Goal: Navigation & Orientation: Find specific page/section

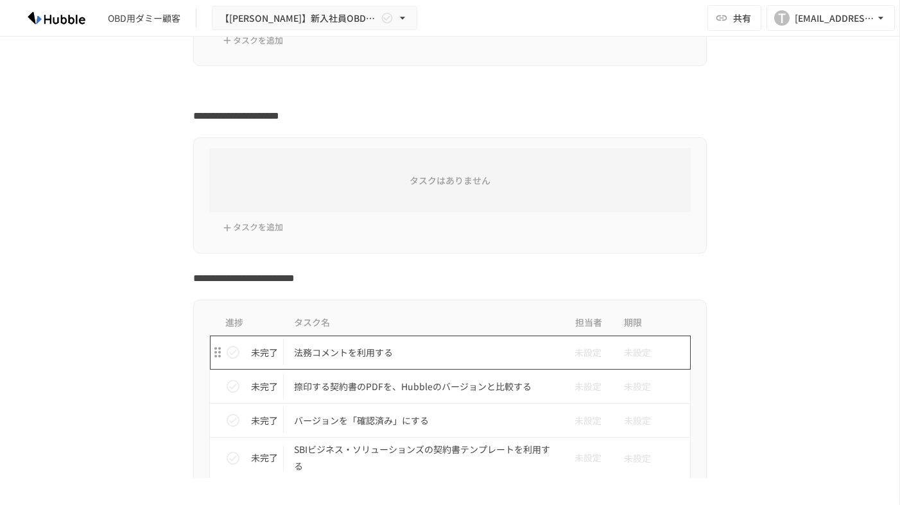
scroll to position [344, 0]
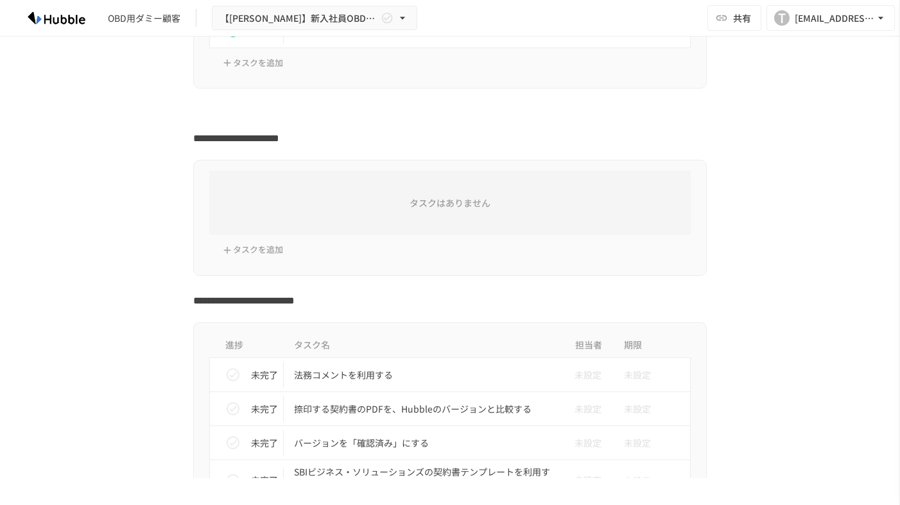
click at [255, 231] on div "タスクはありません" at bounding box center [449, 203] width 481 height 64
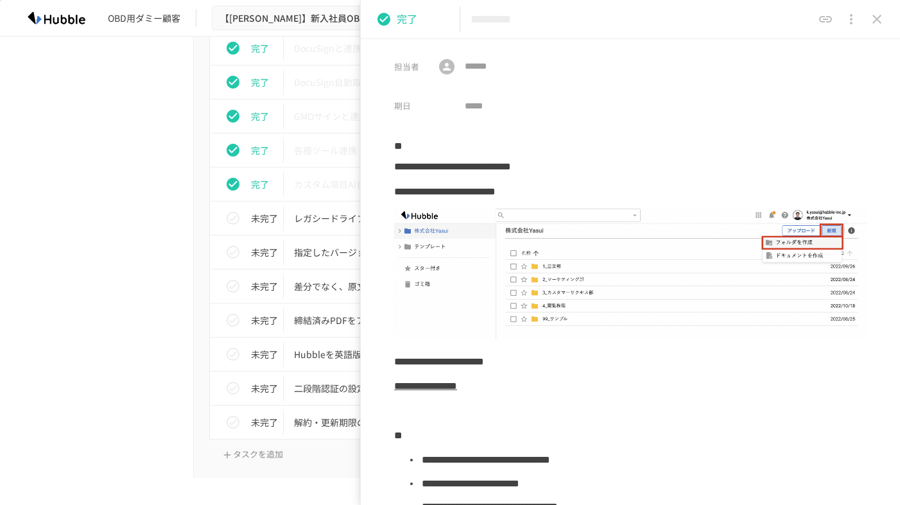
scroll to position [1267, 0]
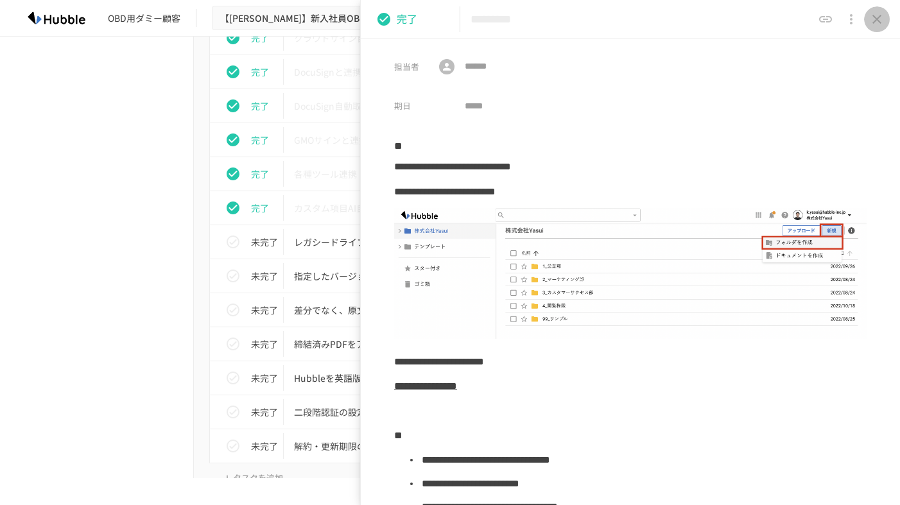
click at [884, 22] on icon "close drawer" at bounding box center [876, 19] width 15 height 15
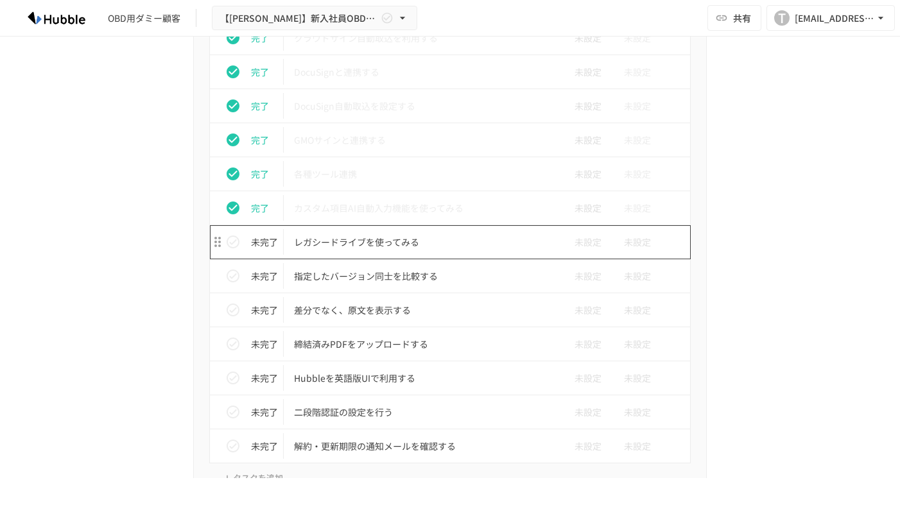
click at [414, 242] on p "レガシードライブを使ってみる" at bounding box center [423, 242] width 258 height 16
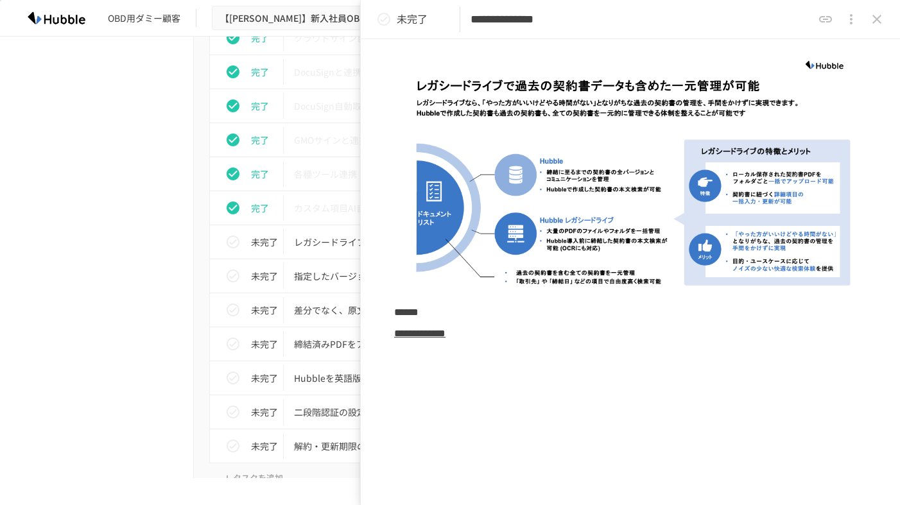
scroll to position [145, 0]
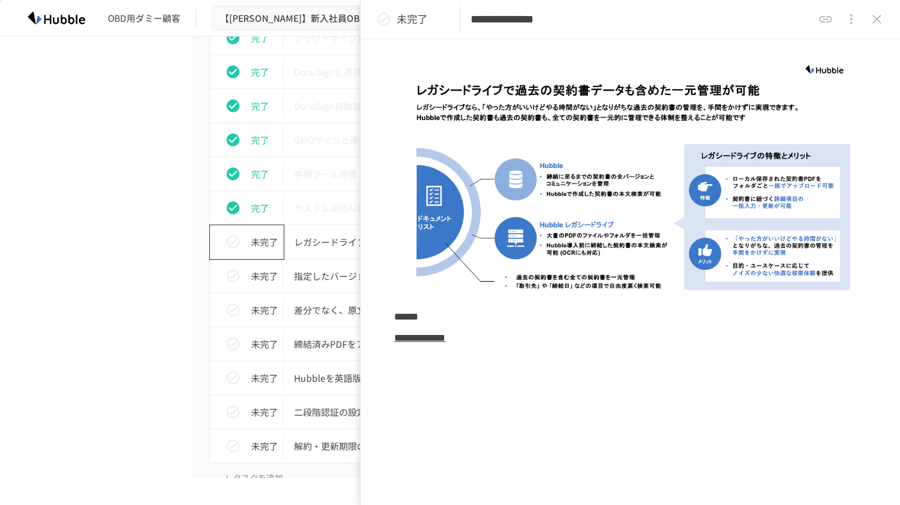
click at [242, 245] on button "status" at bounding box center [233, 242] width 26 height 26
click at [236, 281] on icon "status" at bounding box center [233, 276] width 13 height 13
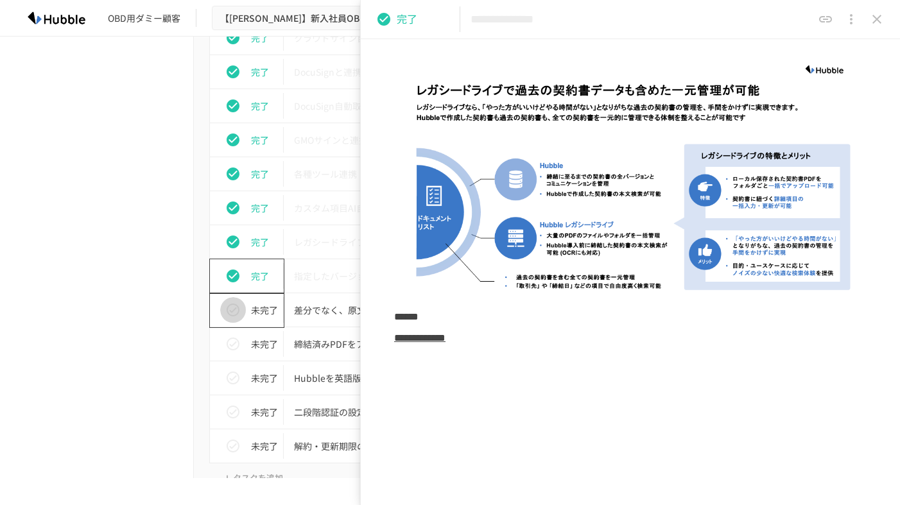
click at [239, 305] on icon "status" at bounding box center [232, 309] width 15 height 15
click at [234, 343] on icon "status" at bounding box center [233, 344] width 13 height 13
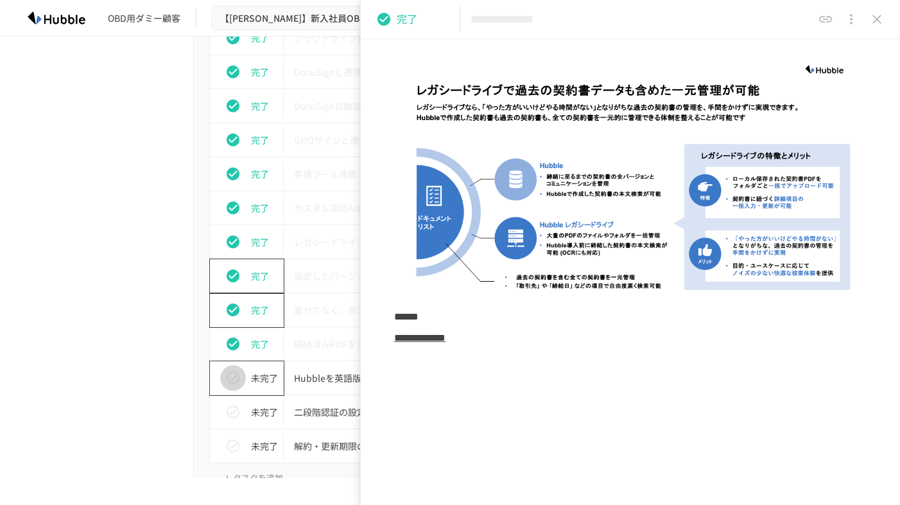
click at [237, 377] on icon "status" at bounding box center [232, 377] width 15 height 15
click at [231, 413] on icon "status" at bounding box center [233, 412] width 13 height 13
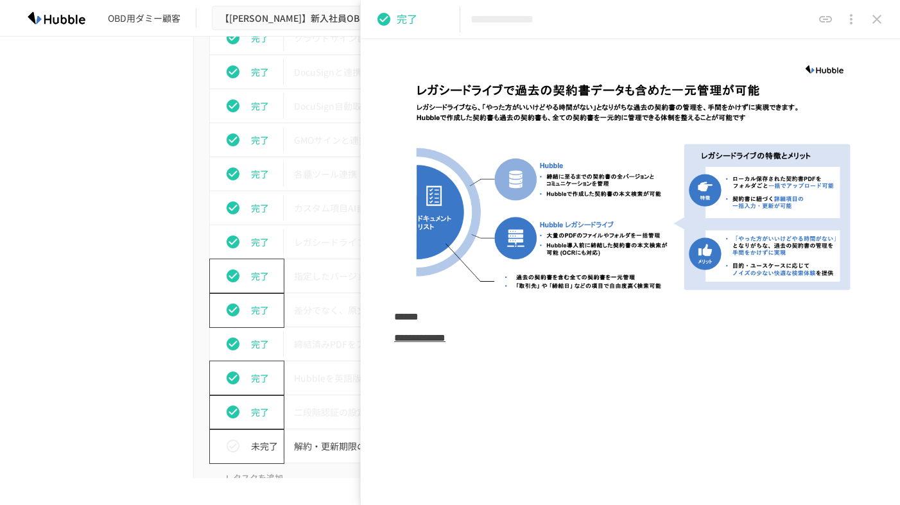
click at [232, 435] on button "status" at bounding box center [233, 446] width 26 height 26
click at [238, 438] on icon "status" at bounding box center [232, 445] width 15 height 15
click at [222, 451] on button "status" at bounding box center [233, 446] width 26 height 26
click at [872, 18] on icon "close drawer" at bounding box center [876, 19] width 15 height 15
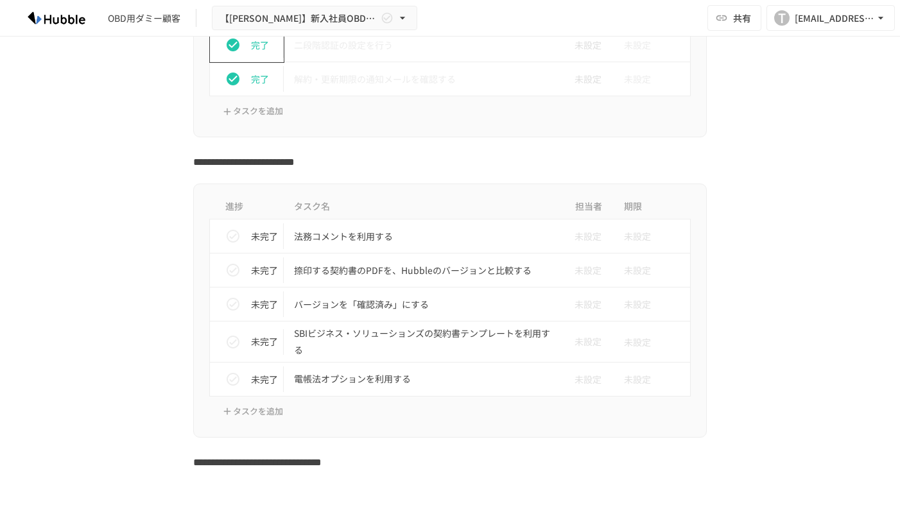
scroll to position [1636, 0]
click at [434, 156] on h2 "**********" at bounding box center [450, 158] width 514 height 21
drag, startPoint x: 434, startPoint y: 158, endPoint x: 428, endPoint y: 149, distance: 11.0
click at [429, 152] on h2 "**********" at bounding box center [450, 158] width 514 height 21
click at [428, 148] on h2 "**********" at bounding box center [450, 158] width 514 height 21
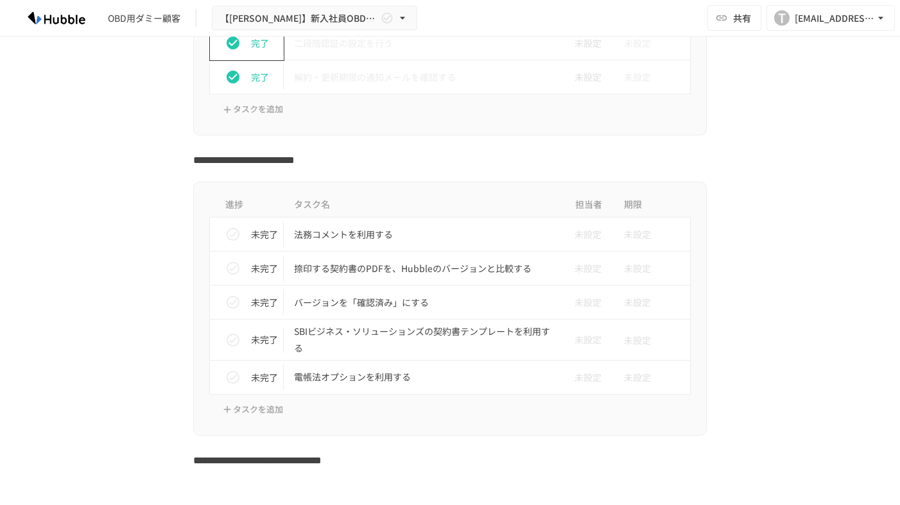
drag, startPoint x: 443, startPoint y: 171, endPoint x: 431, endPoint y: 148, distance: 26.1
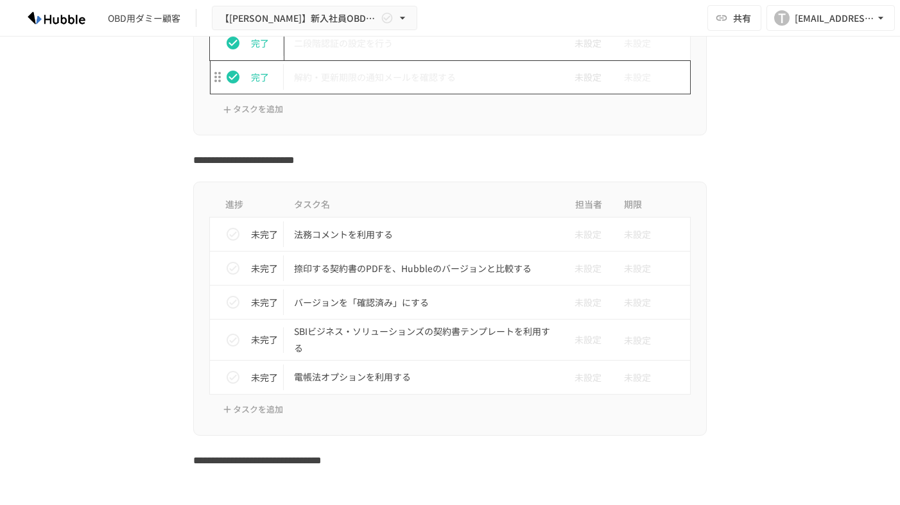
click at [433, 67] on td "解約・更新期限の通知メールを確認する" at bounding box center [423, 77] width 279 height 34
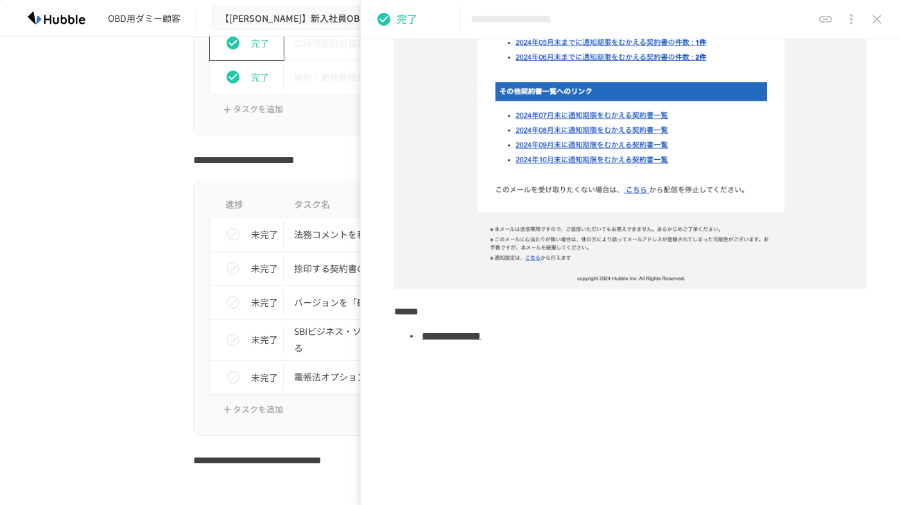
scroll to position [354, 0]
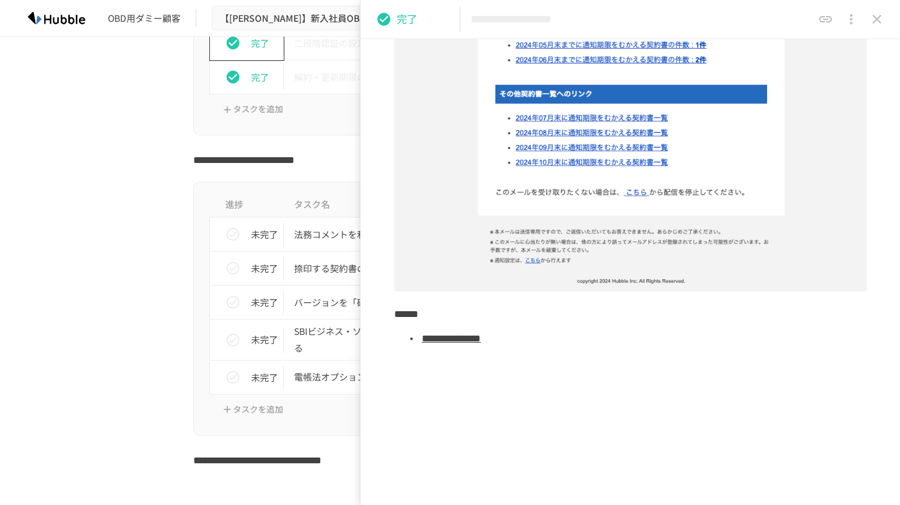
click at [874, 17] on icon "close drawer" at bounding box center [876, 19] width 9 height 9
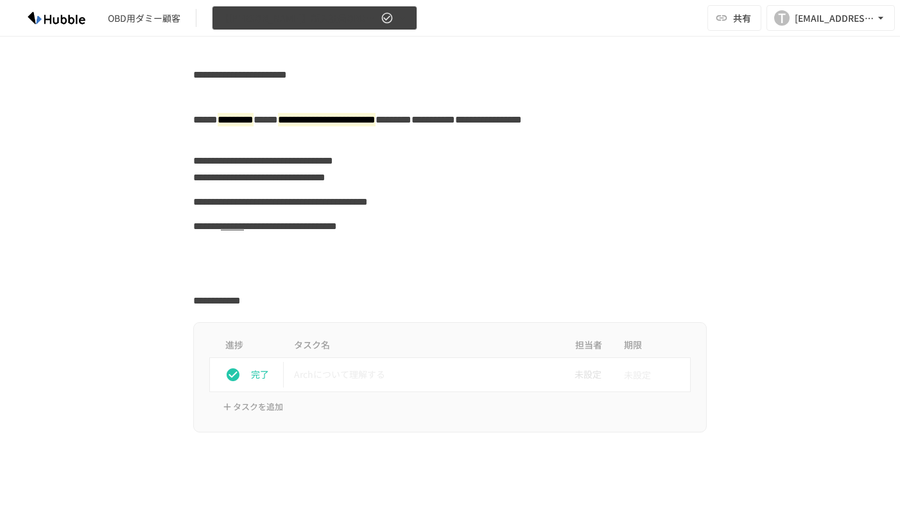
click at [358, 15] on button "【[PERSON_NAME]】新入社員OBD用Arch" at bounding box center [314, 18] width 205 height 25
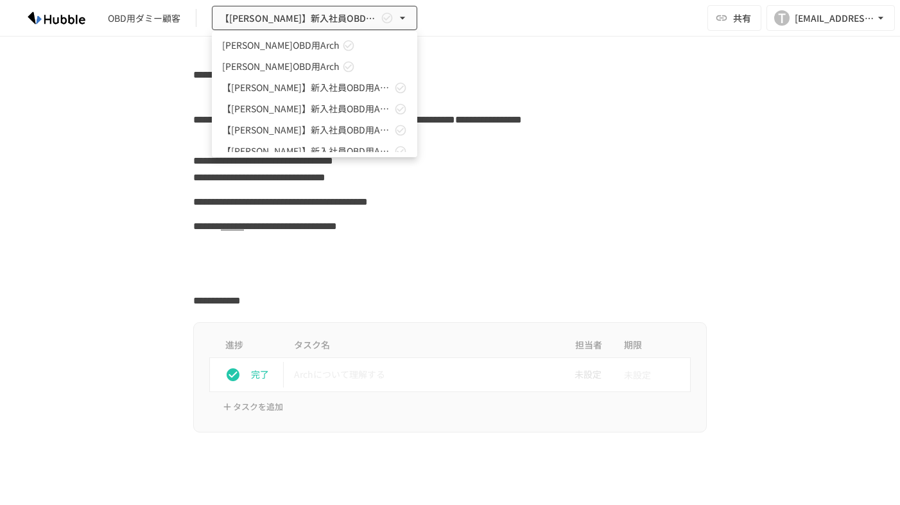
scroll to position [26, 0]
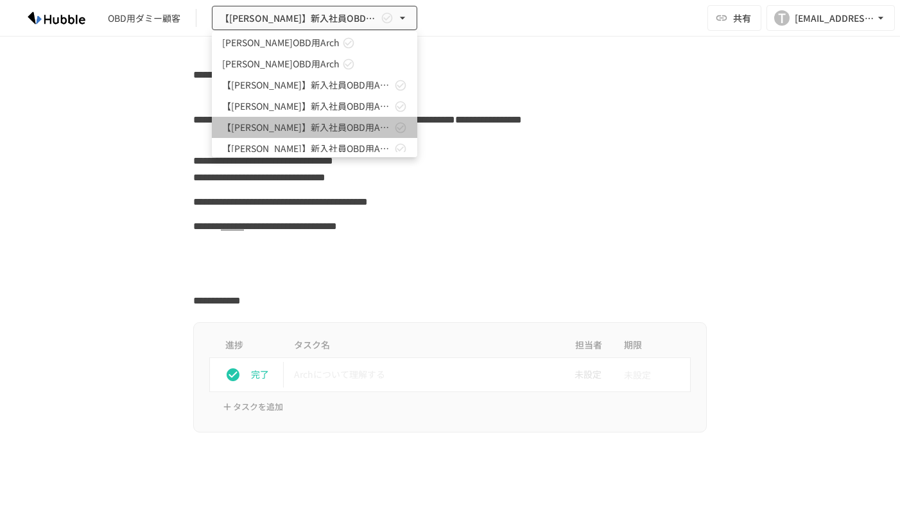
click at [290, 129] on span "【[PERSON_NAME]】新入社員OBD用Arch" at bounding box center [306, 127] width 169 height 13
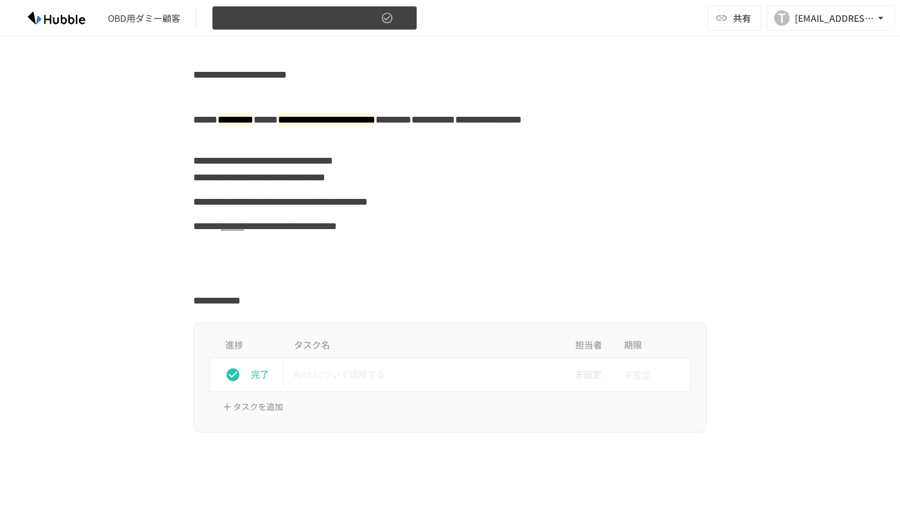
click at [310, 19] on span "【[PERSON_NAME]】新入社員OBD用Arch" at bounding box center [299, 18] width 158 height 16
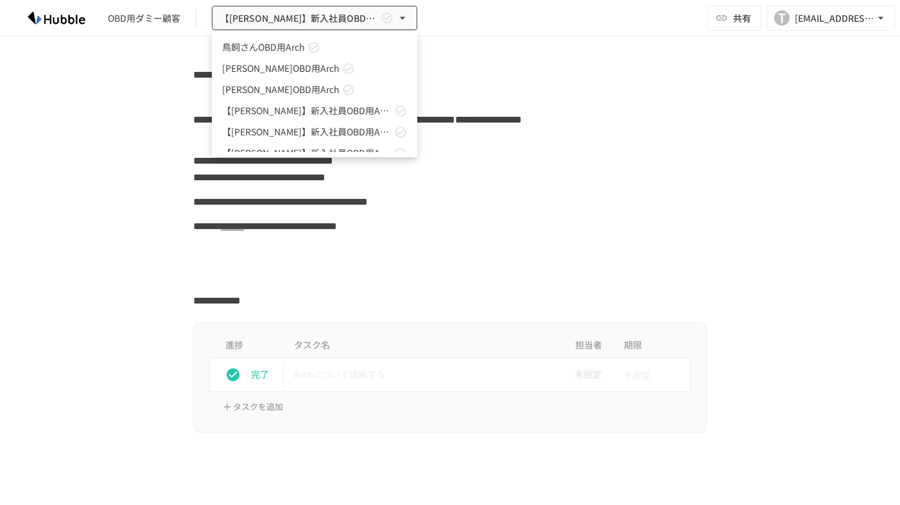
click at [419, 227] on div at bounding box center [450, 252] width 900 height 505
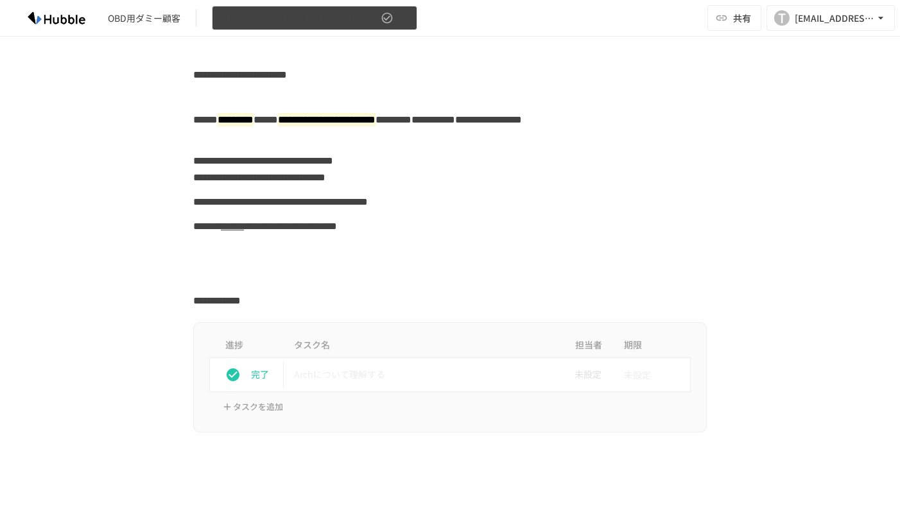
click at [309, 26] on button "【[PERSON_NAME]】新入社員OBD用Arch" at bounding box center [314, 18] width 205 height 25
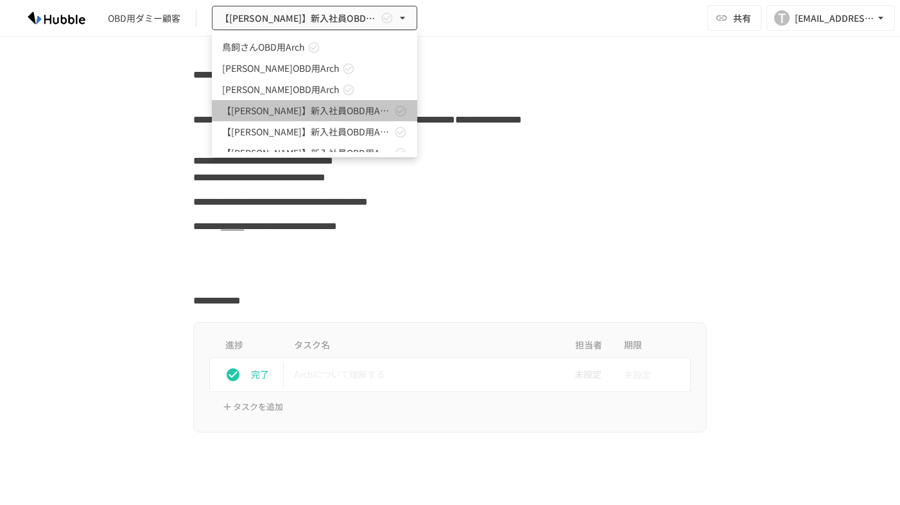
click at [264, 116] on span "【[PERSON_NAME]】新入社員OBD用Arch" at bounding box center [306, 110] width 169 height 13
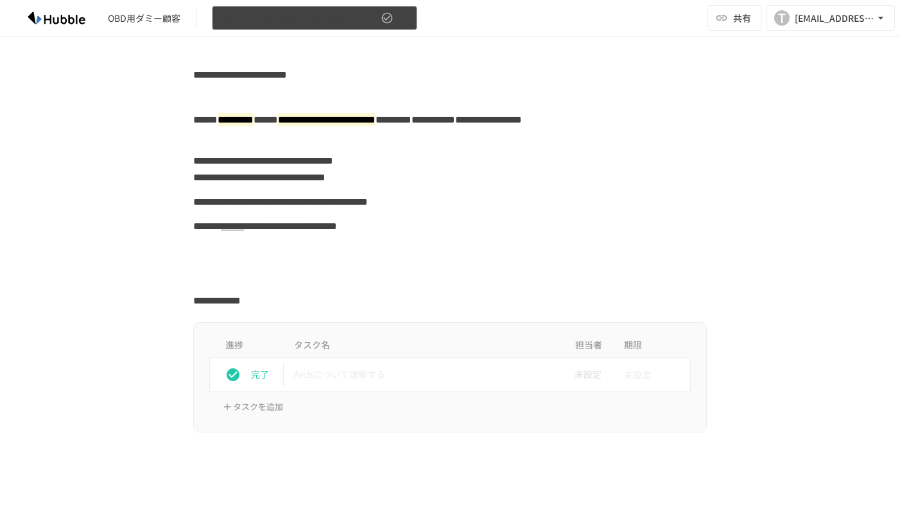
click at [247, 21] on span "【[PERSON_NAME]】新入社員OBD用Arch" at bounding box center [299, 18] width 158 height 16
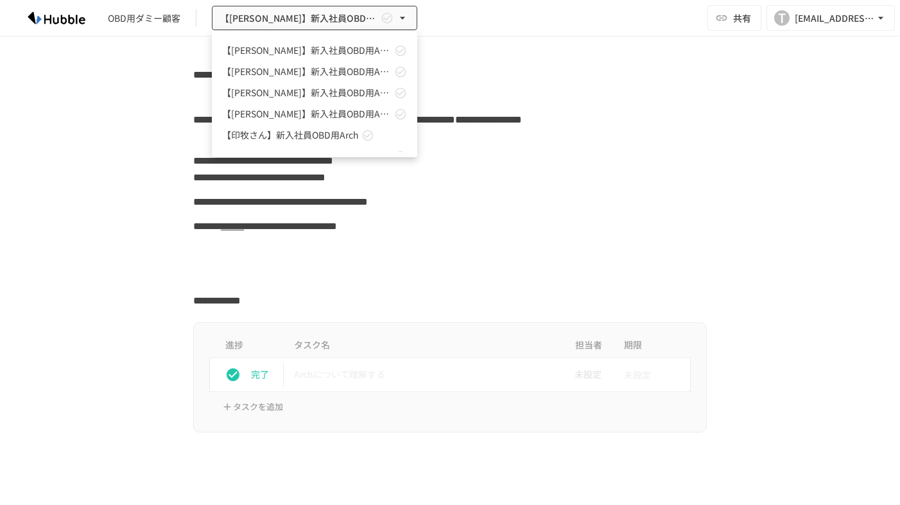
scroll to position [132, 0]
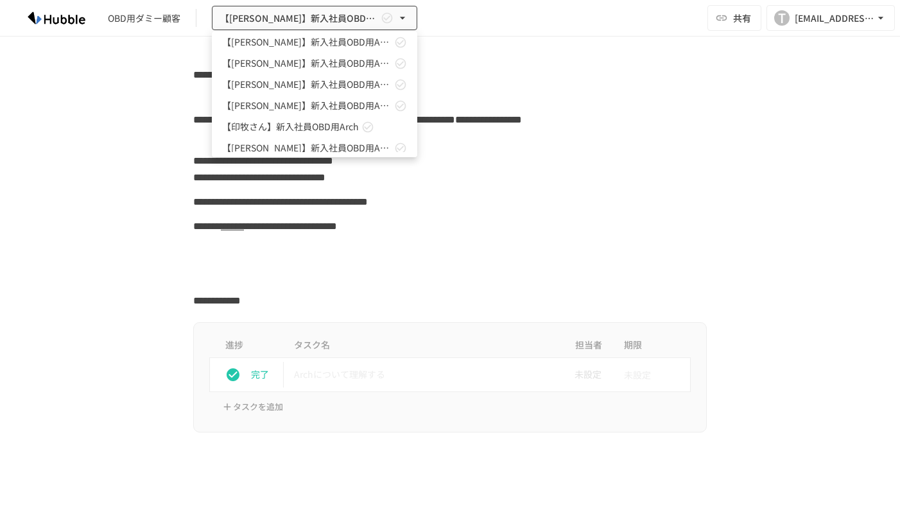
click at [239, 126] on span "【印牧さん】新入社員OBD用Arch" at bounding box center [290, 126] width 137 height 13
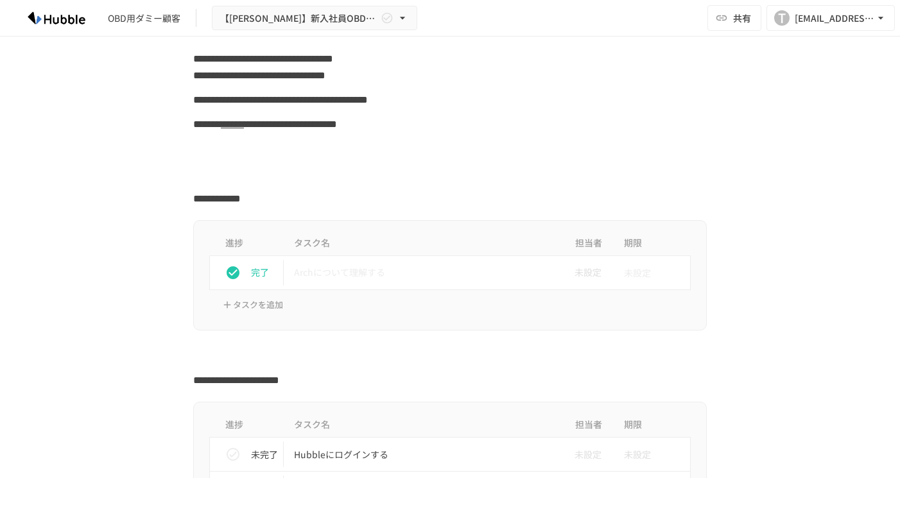
scroll to position [0, 0]
